Goal: Information Seeking & Learning: Find specific page/section

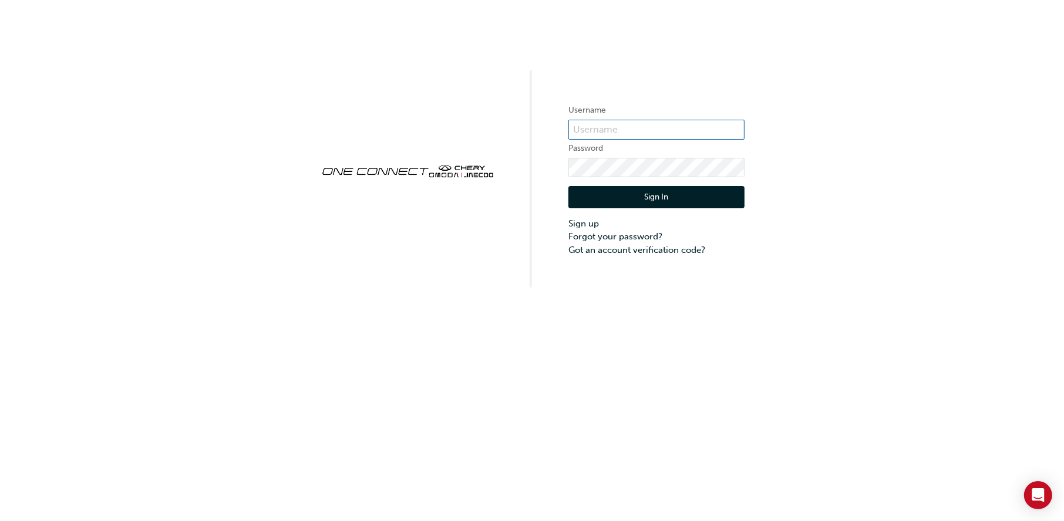
type input "ONE00059"
click at [661, 193] on button "Sign In" at bounding box center [656, 197] width 176 height 22
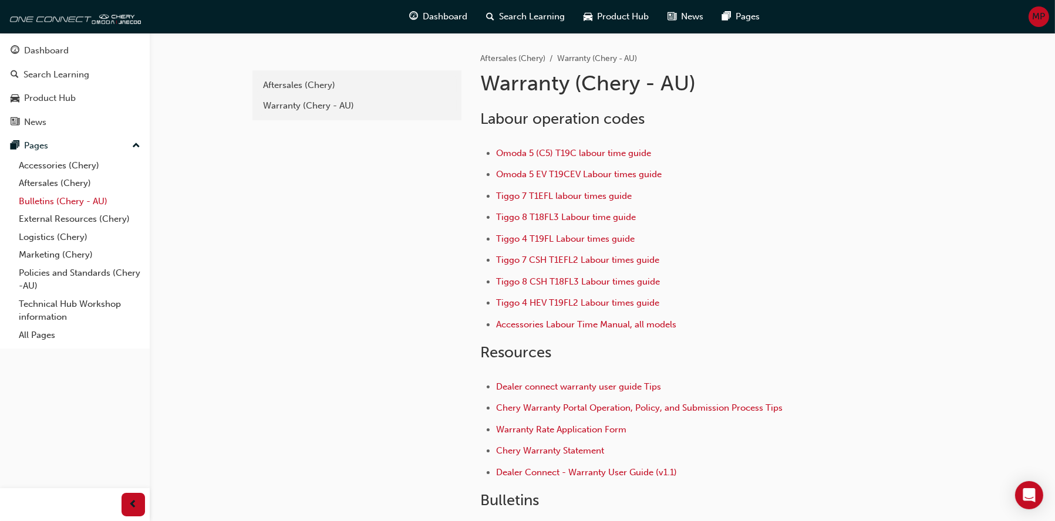
click at [53, 196] on link "Bulletins (Chery - AU)" at bounding box center [79, 202] width 131 height 18
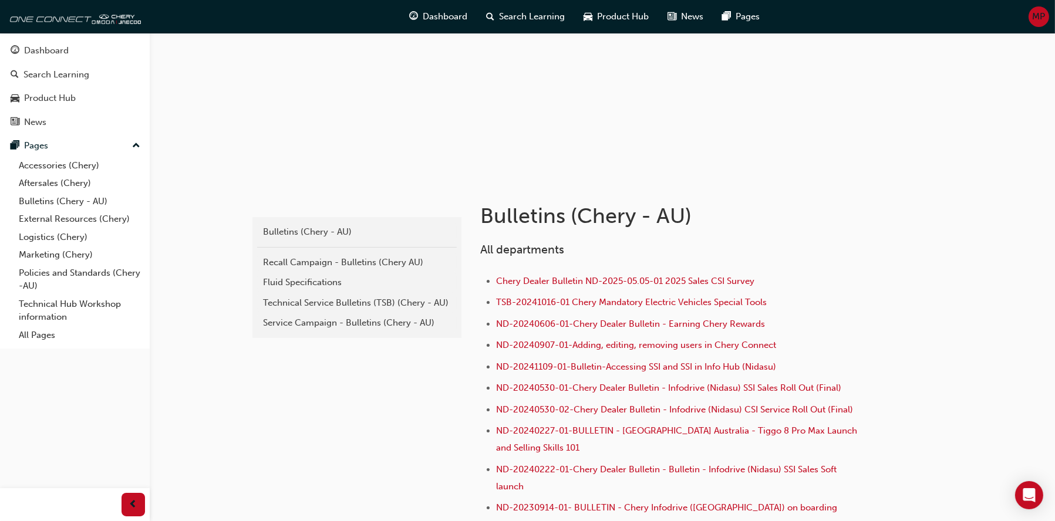
scroll to position [117, 0]
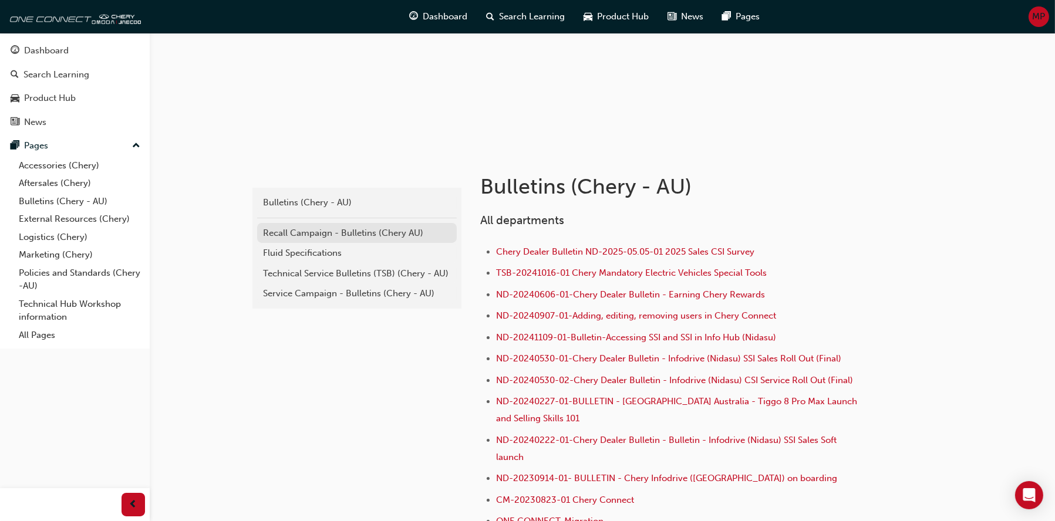
click at [321, 231] on div "Recall Campaign - Bulletins (Chery AU)" at bounding box center [357, 234] width 188 height 14
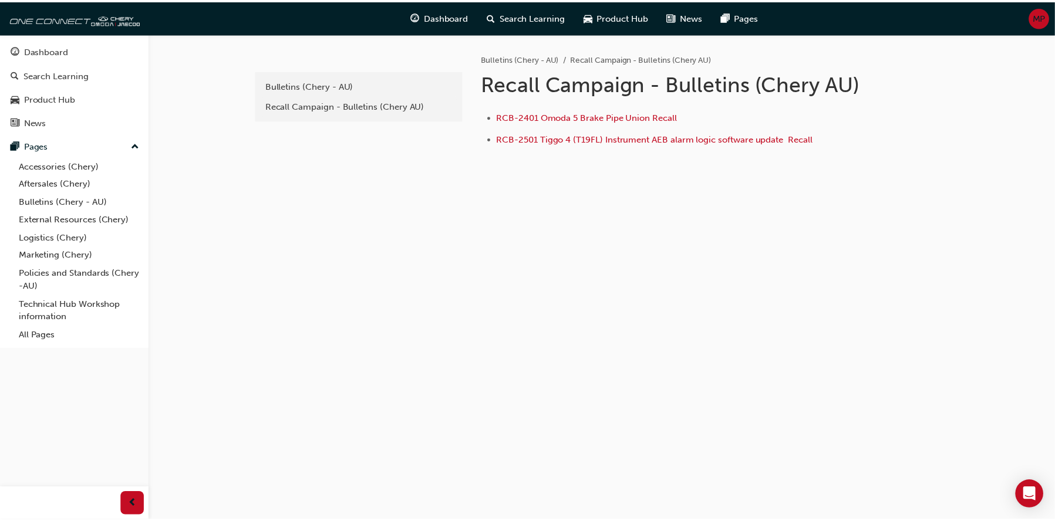
scroll to position [117, 0]
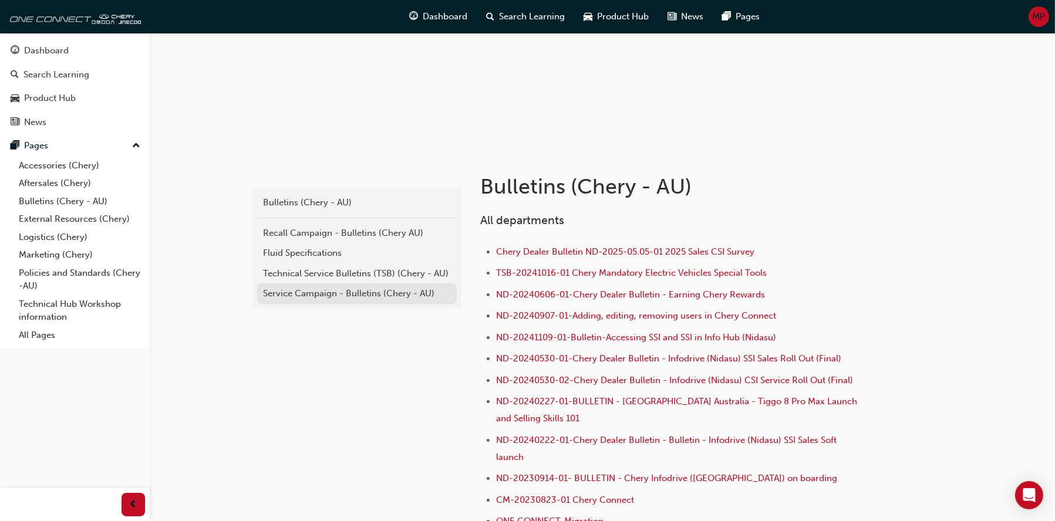
click at [318, 291] on div "Service Campaign - Bulletins (Chery - AU)" at bounding box center [357, 294] width 188 height 14
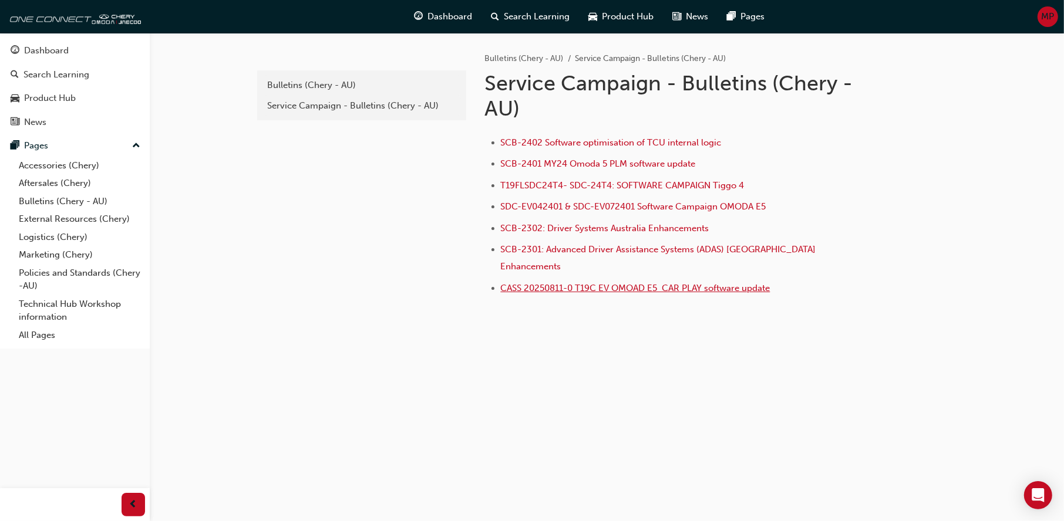
click at [632, 283] on span "CASS 20250811-0 T19C EV OMOAD E5 CAR PLAY software update" at bounding box center [635, 288] width 269 height 11
